Goal: Task Accomplishment & Management: Use online tool/utility

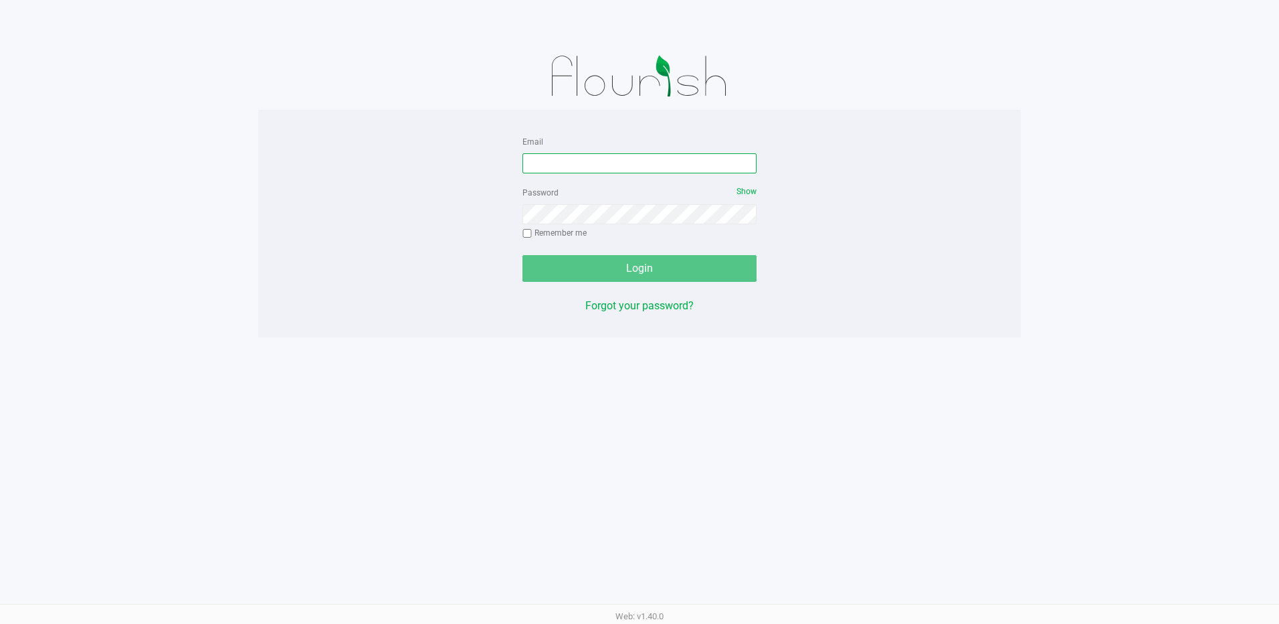
click at [590, 157] on input "Email" at bounding box center [640, 163] width 234 height 20
type input "[EMAIL_ADDRESS][DOMAIN_NAME]"
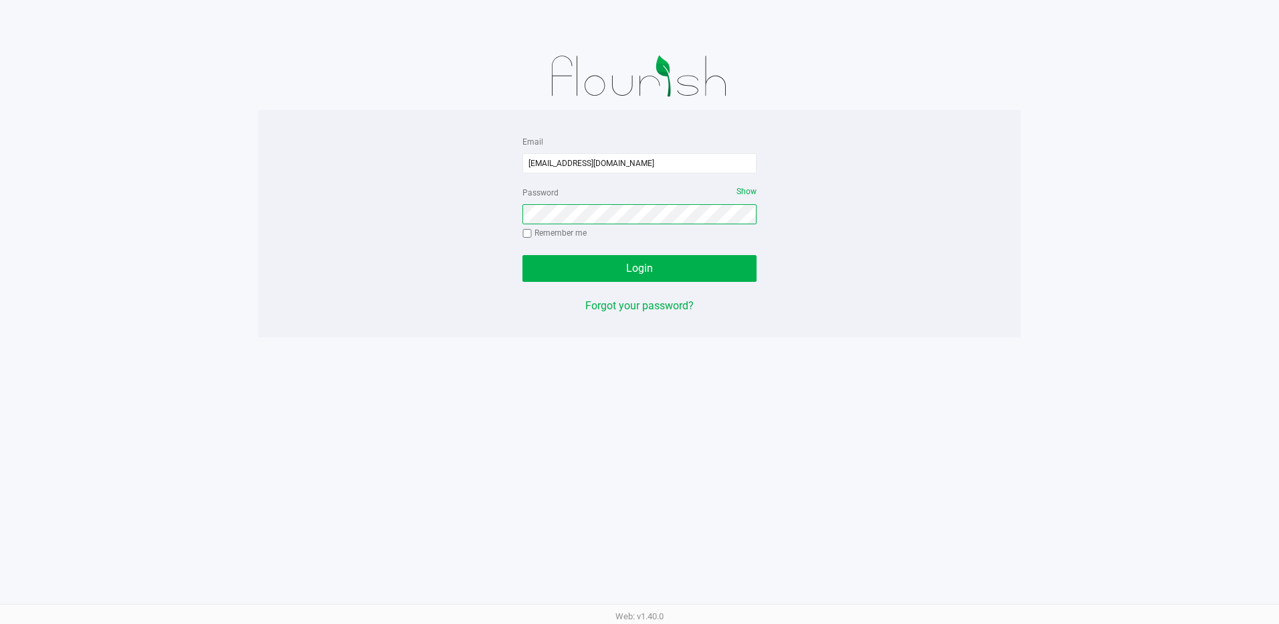
click at [523, 255] on button "Login" at bounding box center [640, 268] width 234 height 27
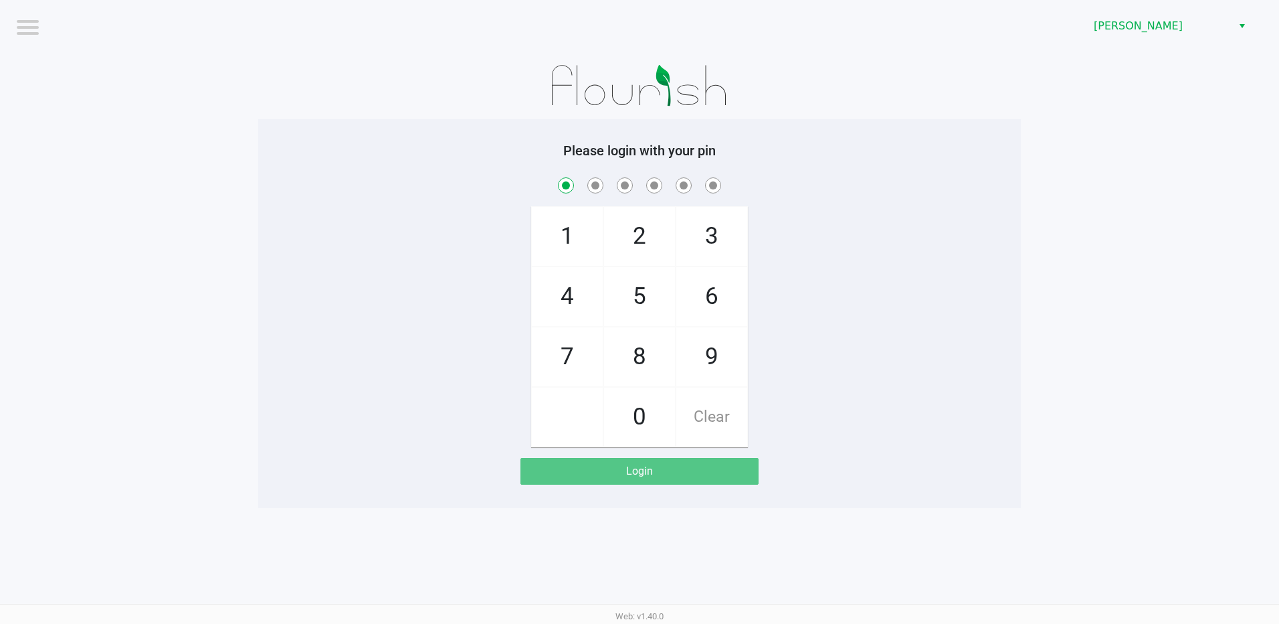
checkbox input "true"
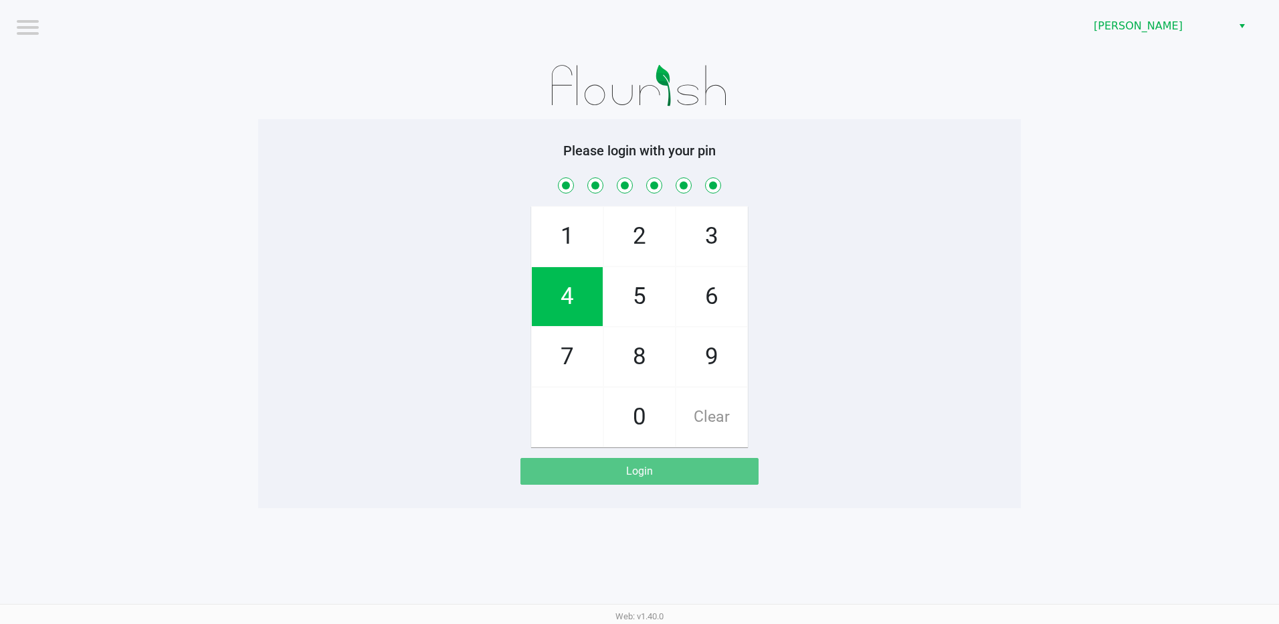
checkbox input "true"
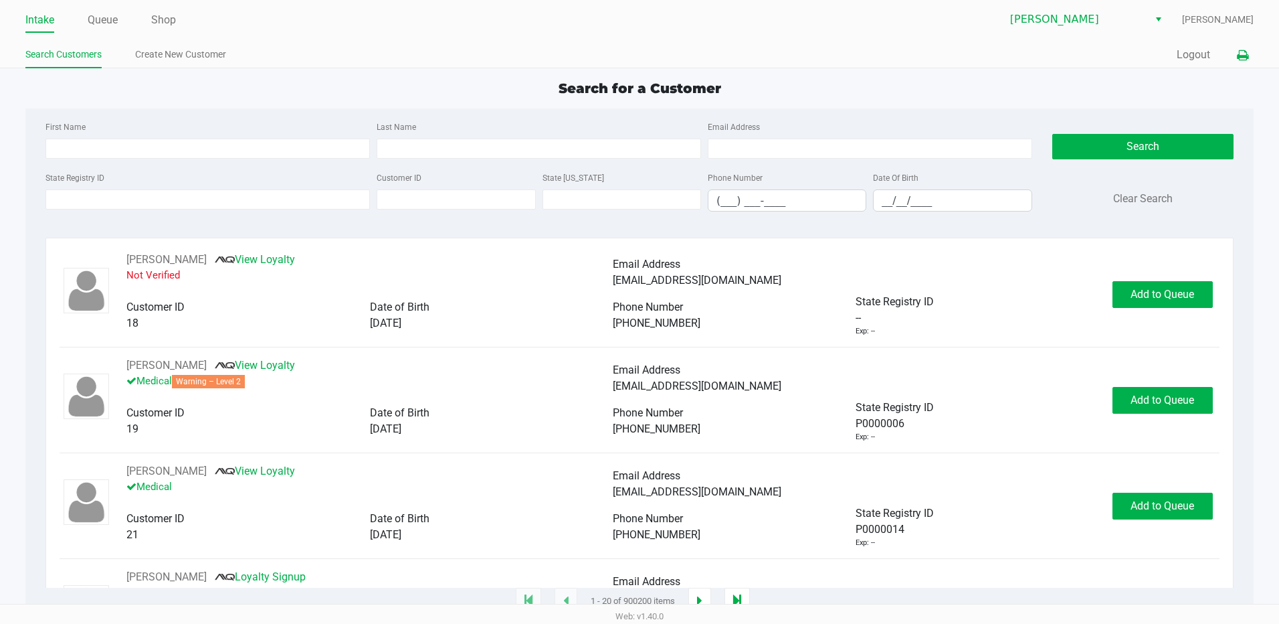
click at [1245, 51] on icon at bounding box center [1242, 55] width 11 height 9
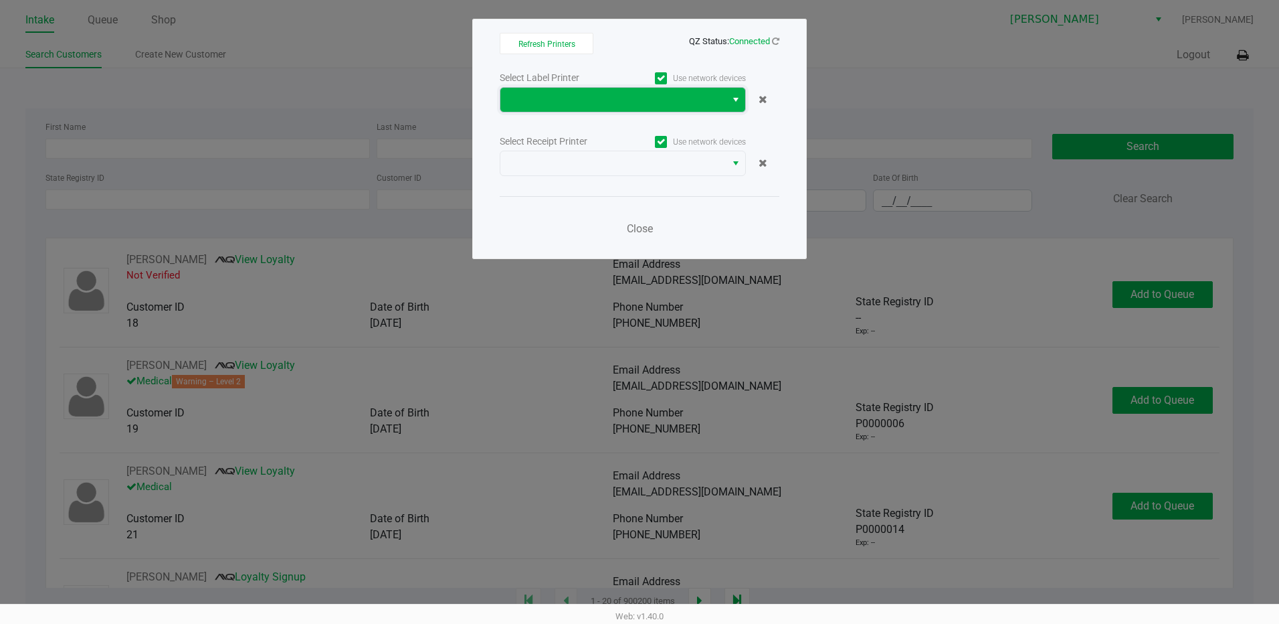
click at [529, 100] on span at bounding box center [613, 100] width 209 height 16
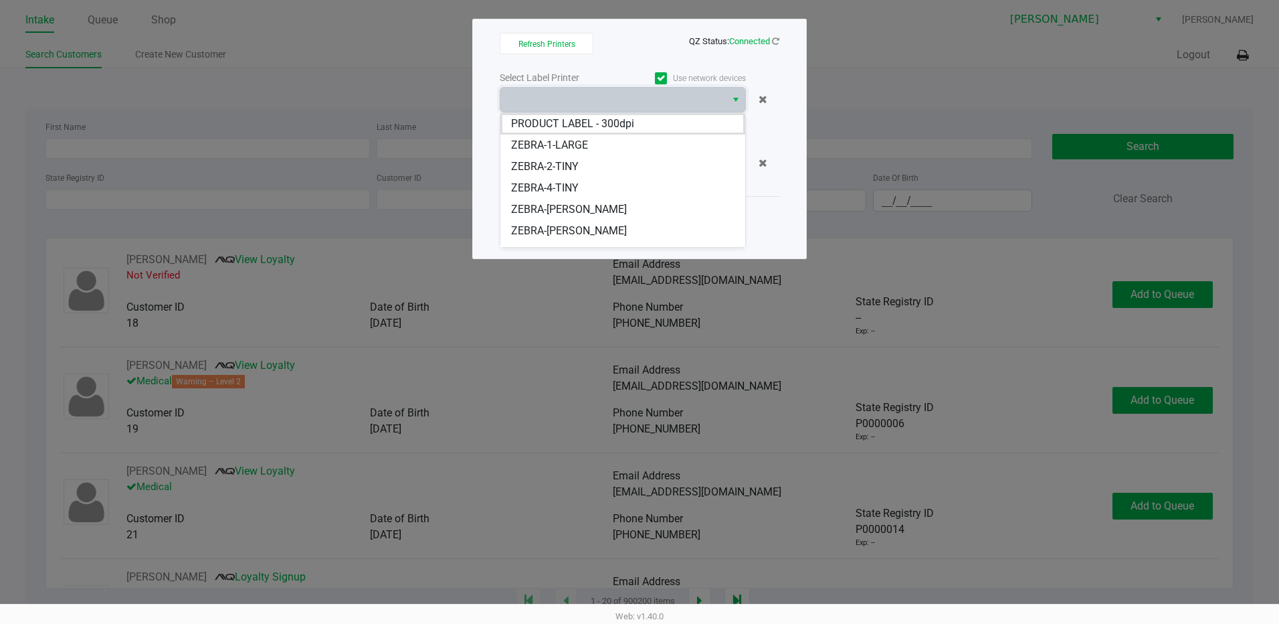
click at [627, 209] on span "ZEBRA-[PERSON_NAME]" at bounding box center [569, 209] width 116 height 16
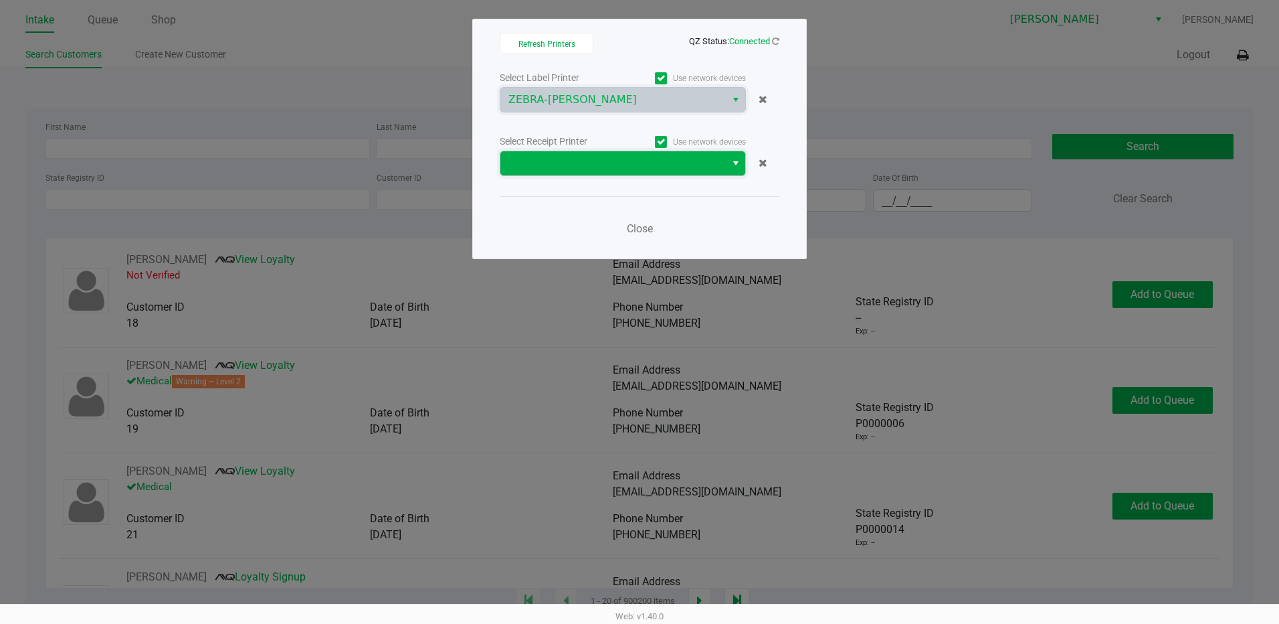
click at [574, 160] on span at bounding box center [613, 163] width 209 height 16
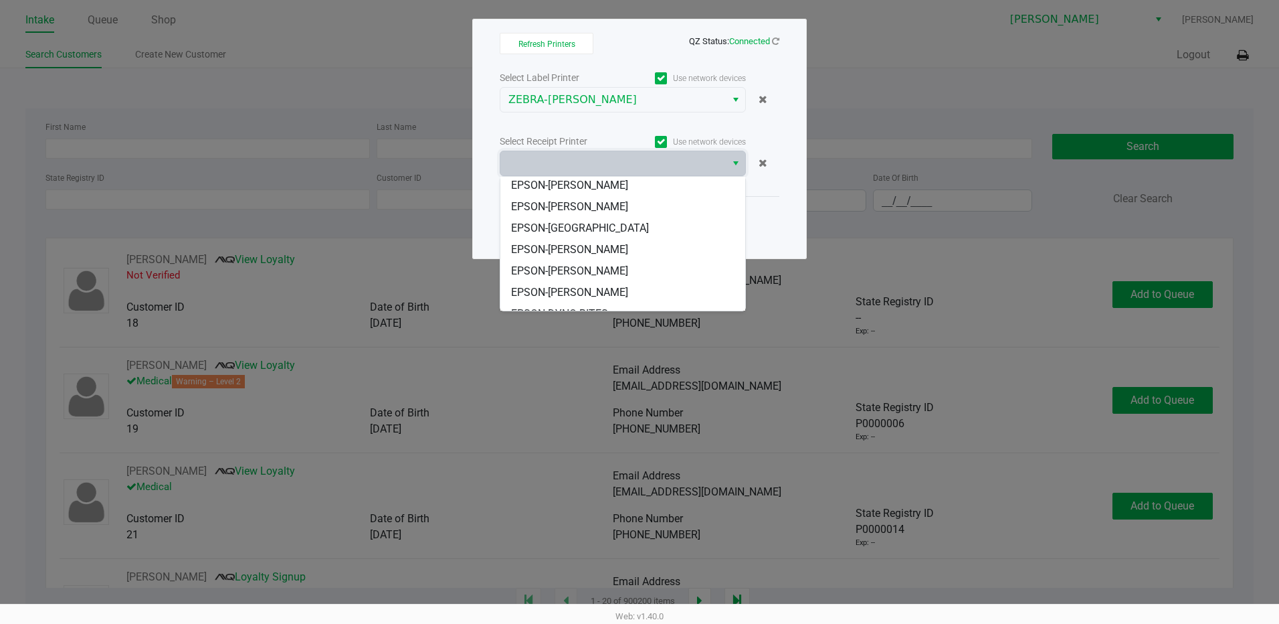
scroll to position [59, 0]
click at [592, 252] on span "EPSON-[PERSON_NAME]" at bounding box center [569, 257] width 117 height 16
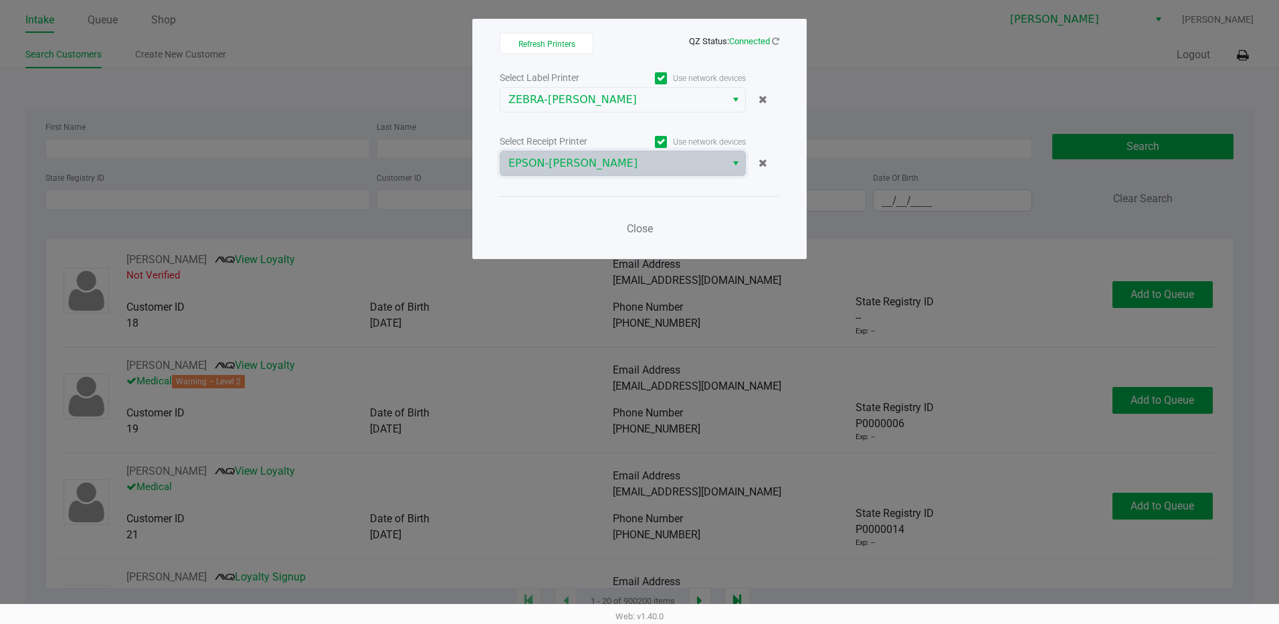
click at [729, 219] on div "Close" at bounding box center [640, 220] width 280 height 49
click at [648, 211] on div "Close" at bounding box center [640, 220] width 280 height 49
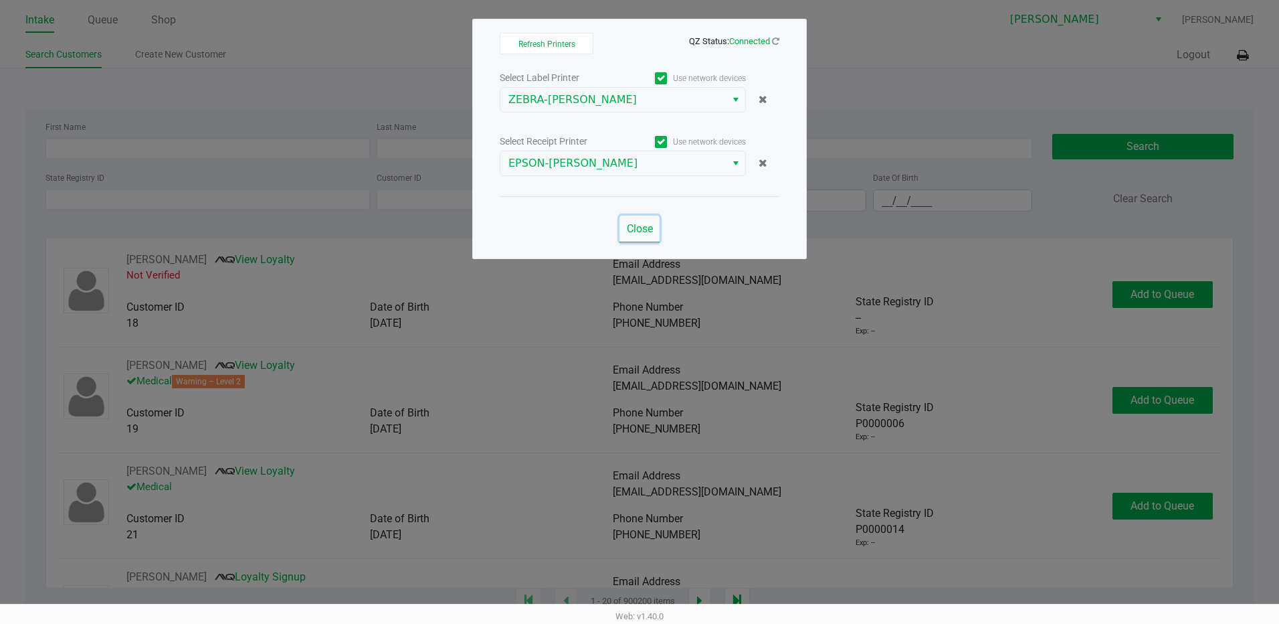
click at [633, 225] on span "Close" at bounding box center [640, 228] width 26 height 13
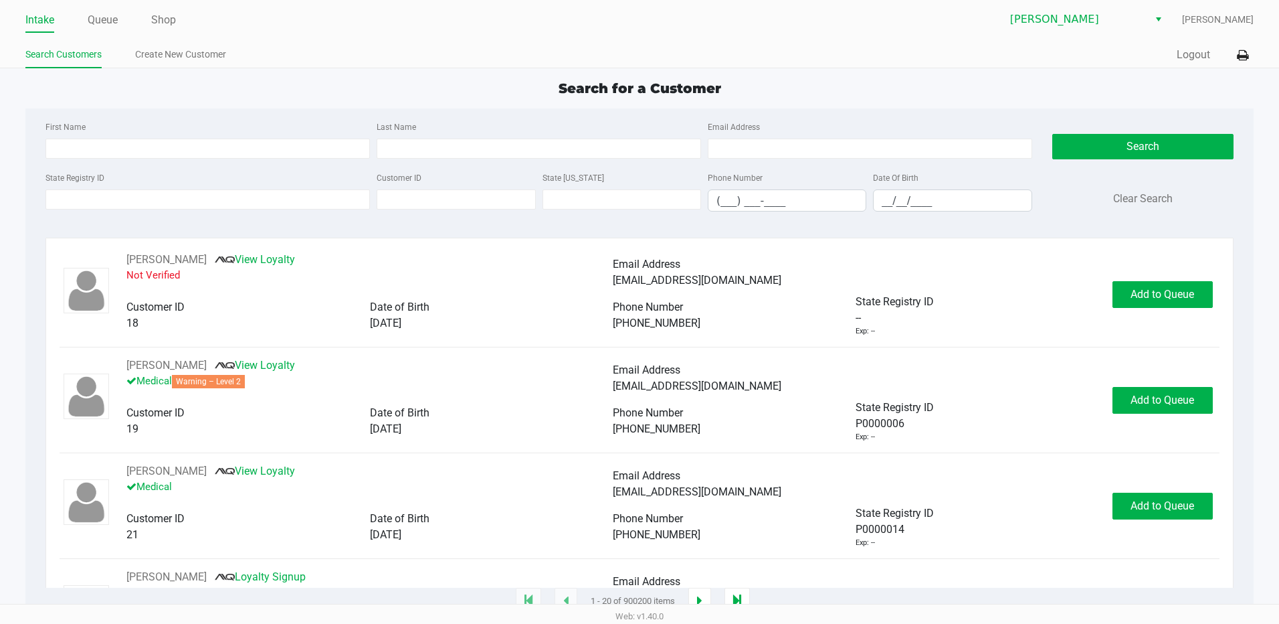
click at [1219, 80] on div "Search for a Customer" at bounding box center [639, 88] width 1249 height 20
click at [152, 15] on link "Shop" at bounding box center [163, 20] width 25 height 19
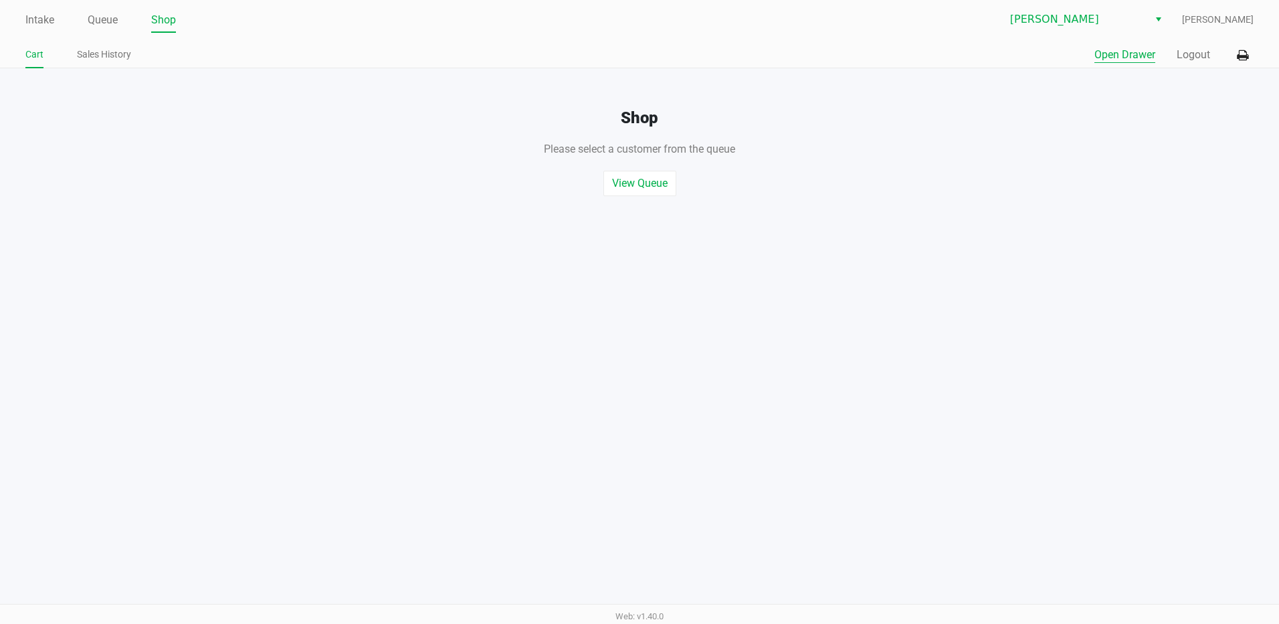
click at [1124, 51] on button "Open Drawer" at bounding box center [1125, 55] width 61 height 16
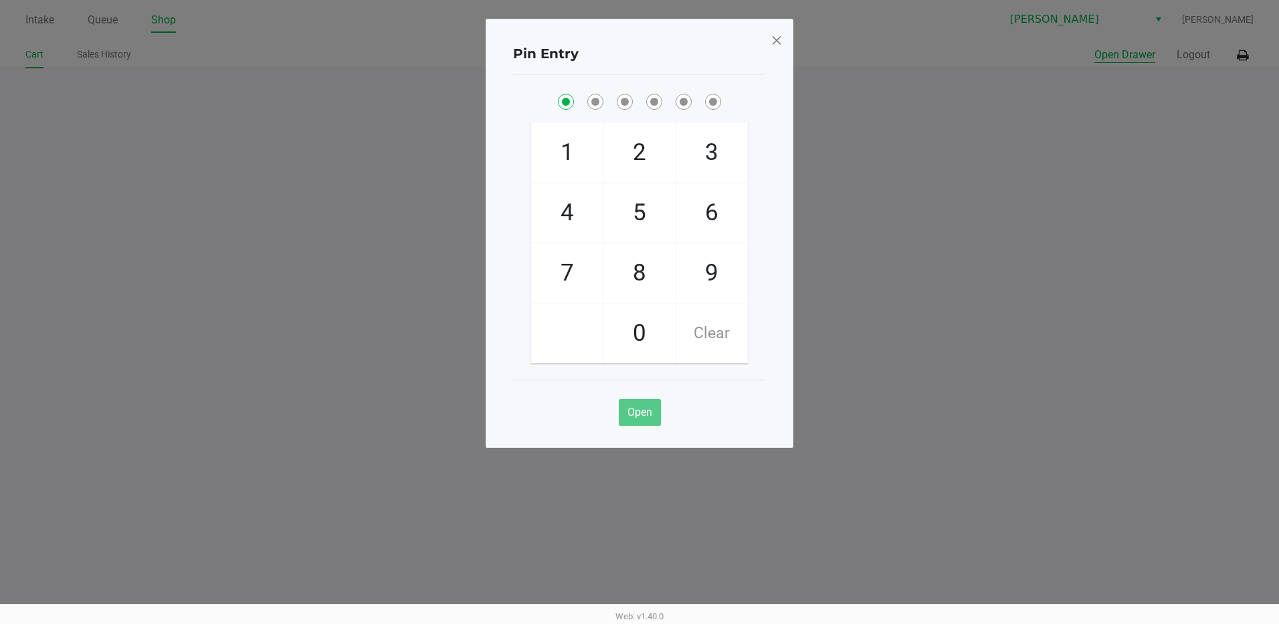
checkbox input "true"
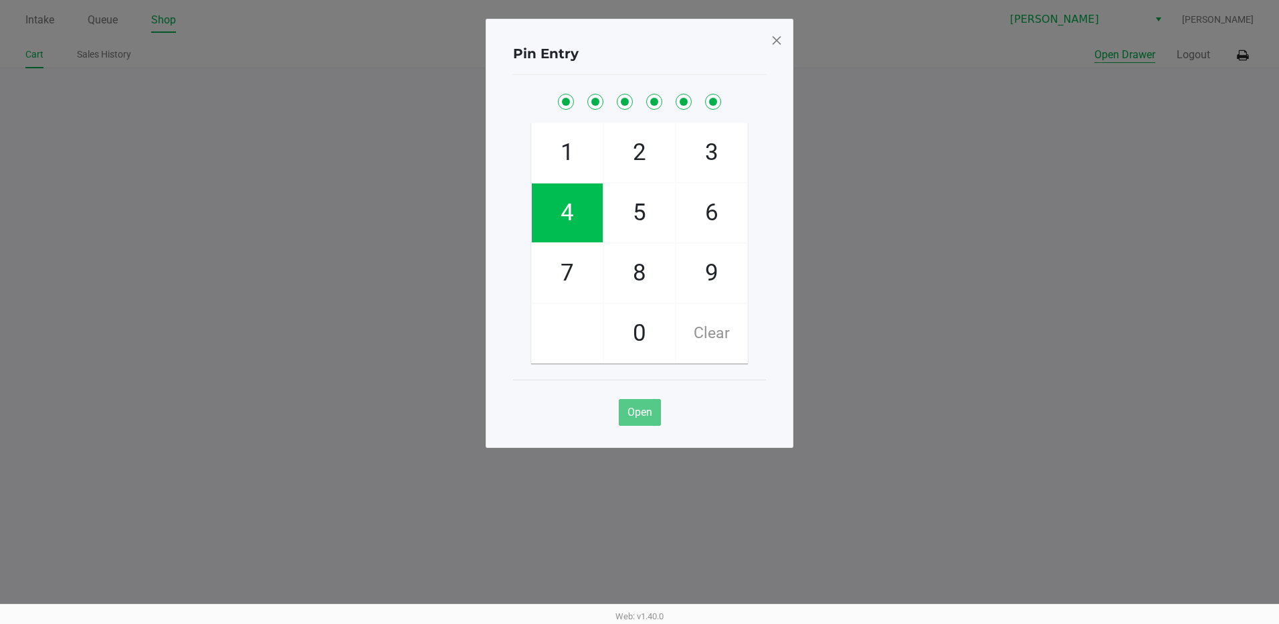
checkbox input "true"
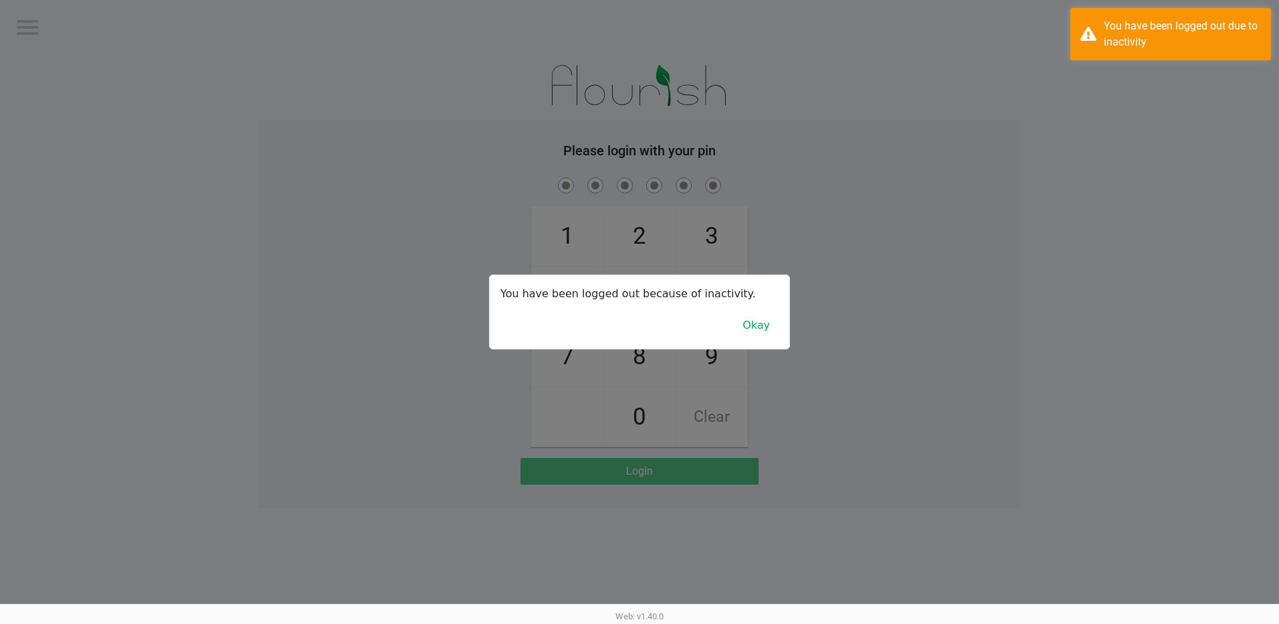
click at [774, 329] on button "Okay" at bounding box center [756, 325] width 45 height 25
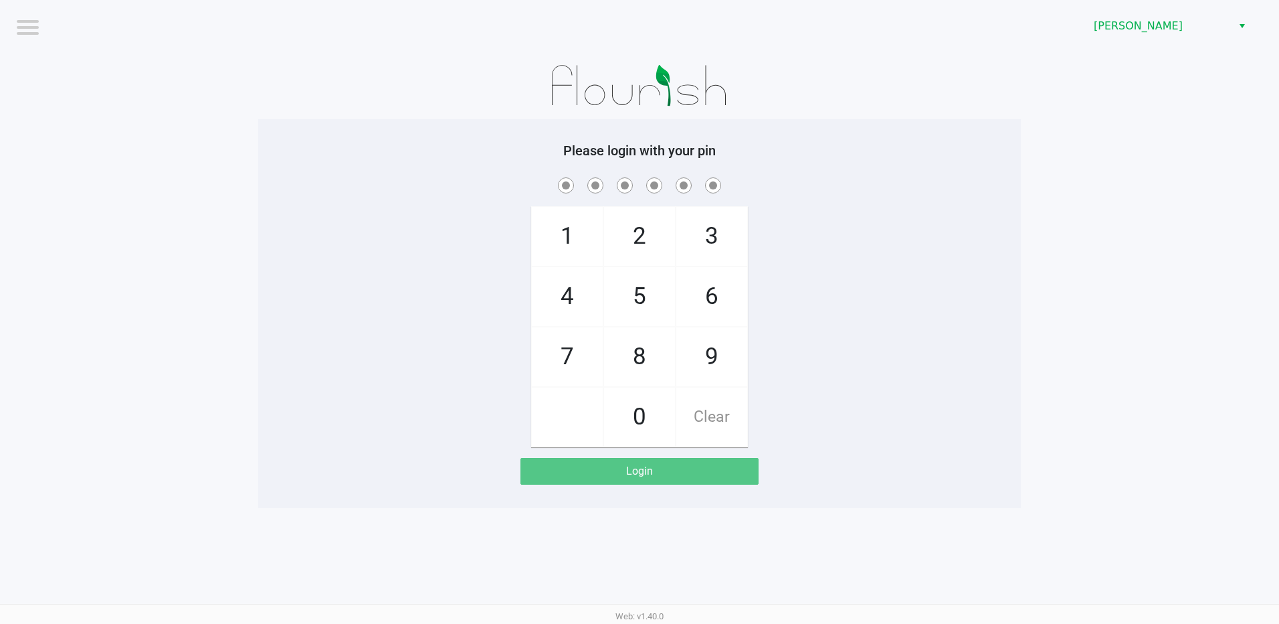
click at [1138, 281] on app-pos-login-wrapper "Logout [PERSON_NAME] Please login with your pin 1 4 7 2 5 8 0 3 6 9 Clear Login" at bounding box center [639, 254] width 1279 height 508
checkbox input "true"
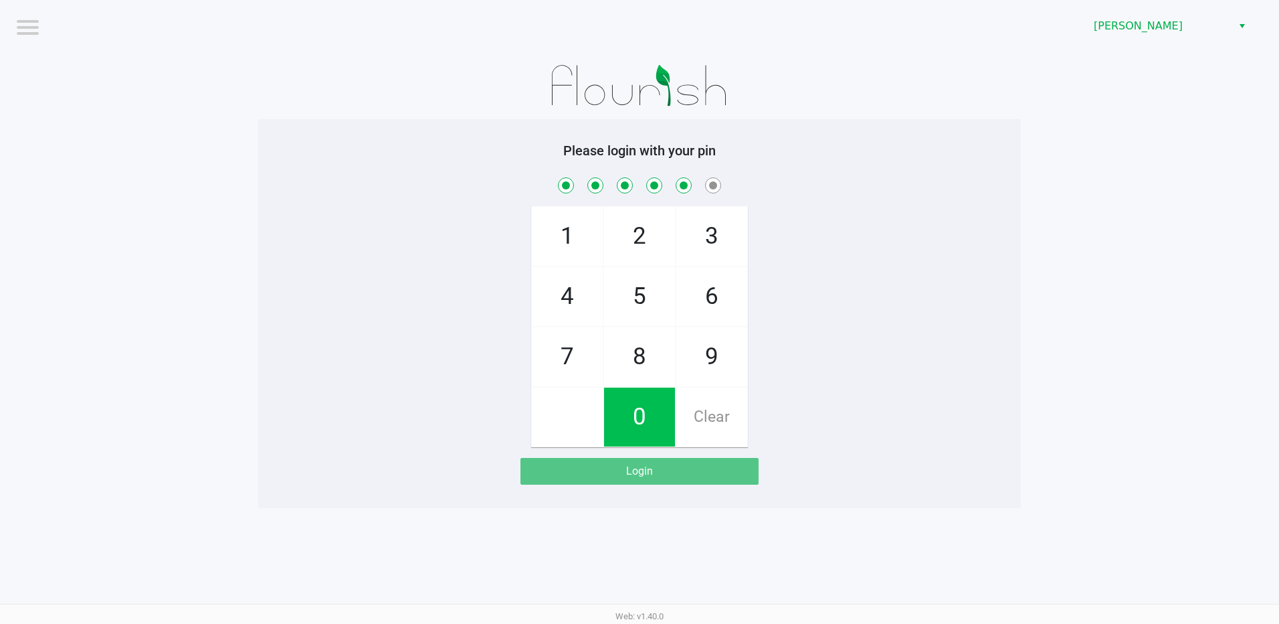
checkbox input "true"
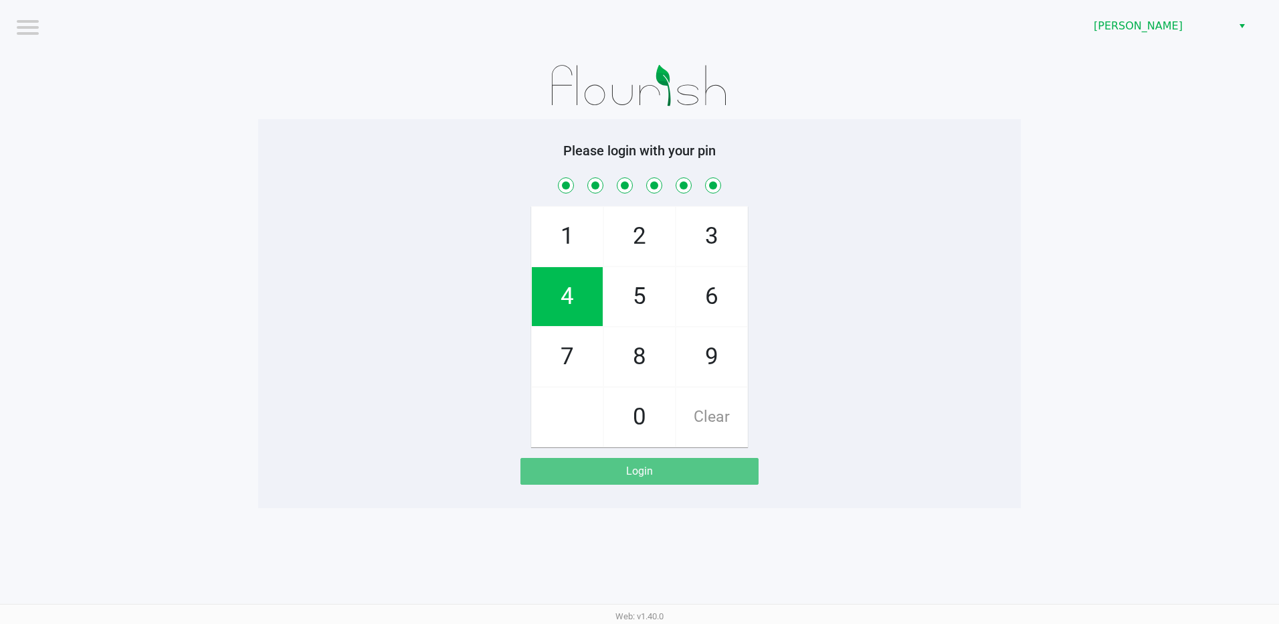
checkbox input "true"
